Goal: Task Accomplishment & Management: Manage account settings

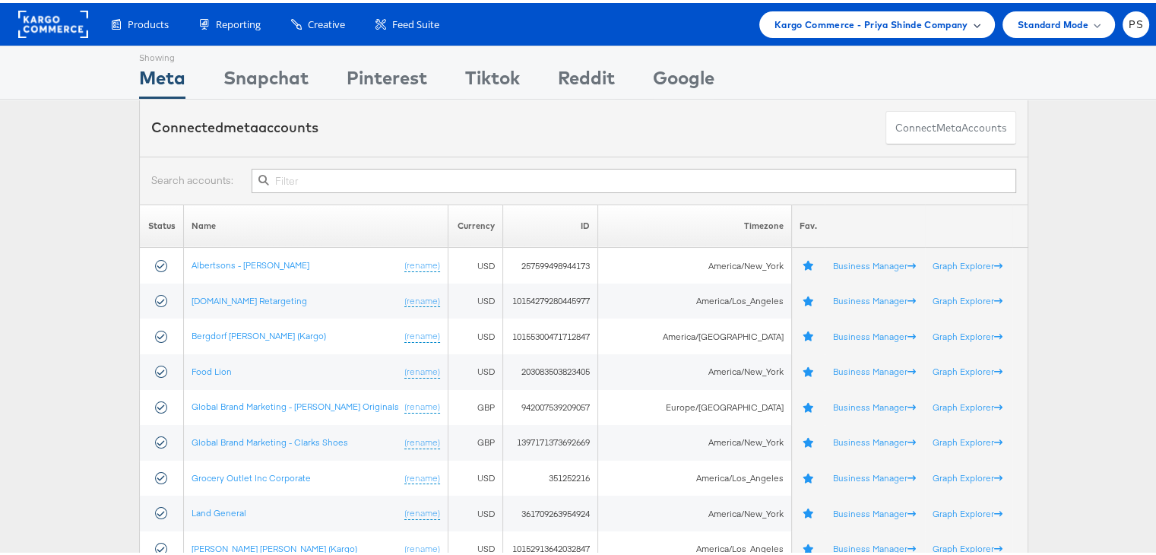
click at [909, 22] on span "Kargo Commerce - Priya Shinde Company" at bounding box center [872, 22] width 194 height 16
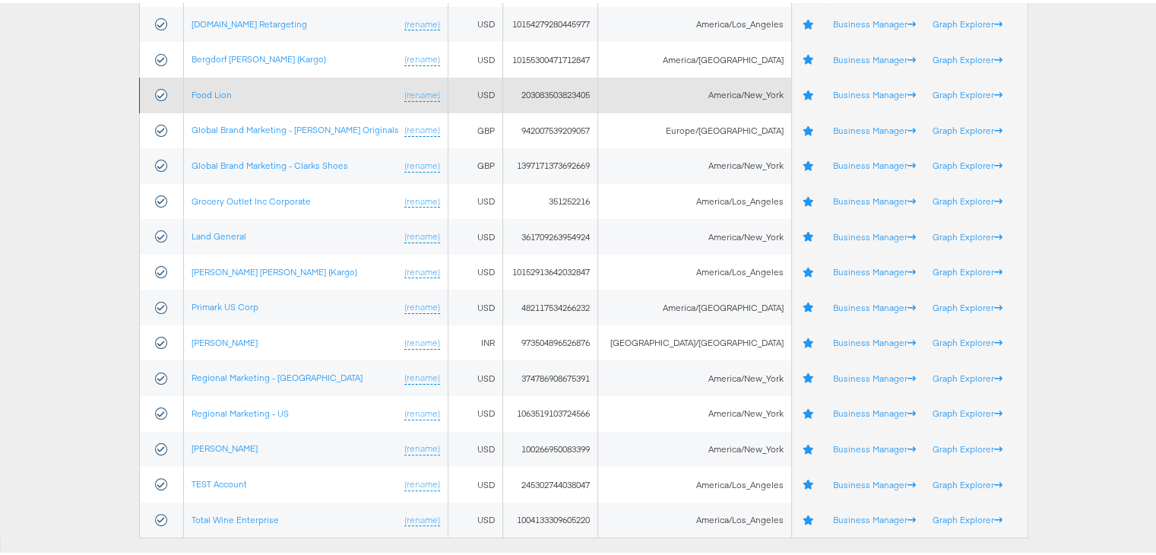
scroll to position [282, 0]
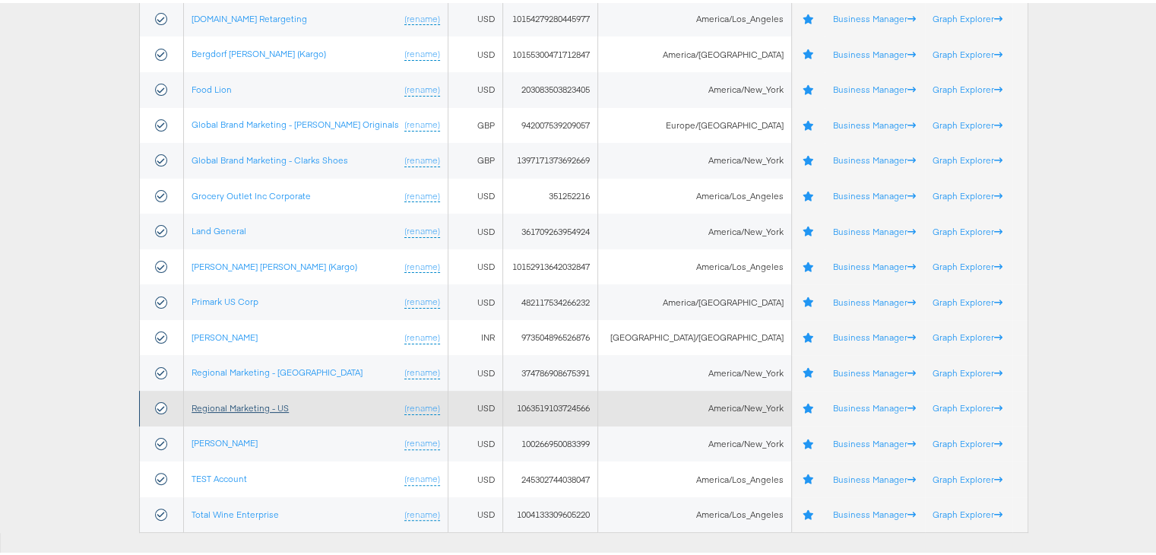
click at [231, 407] on link "Regional Marketing - US" at bounding box center [240, 404] width 97 height 11
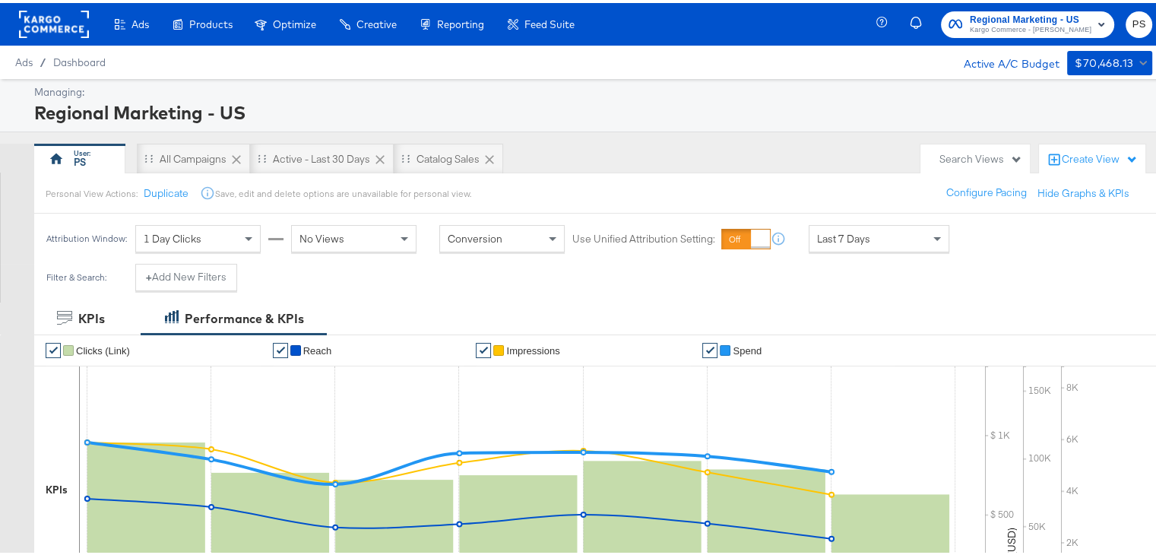
scroll to position [27, 0]
